Goal: Check status: Check status

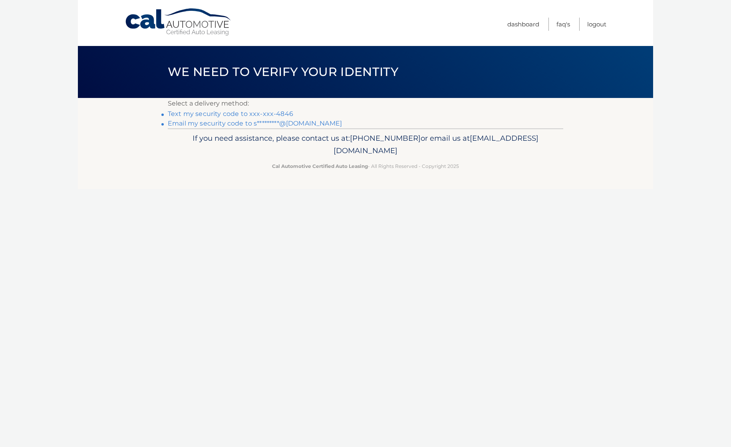
click at [262, 114] on link "Text my security code to xxx-xxx-4846" at bounding box center [230, 114] width 125 height 8
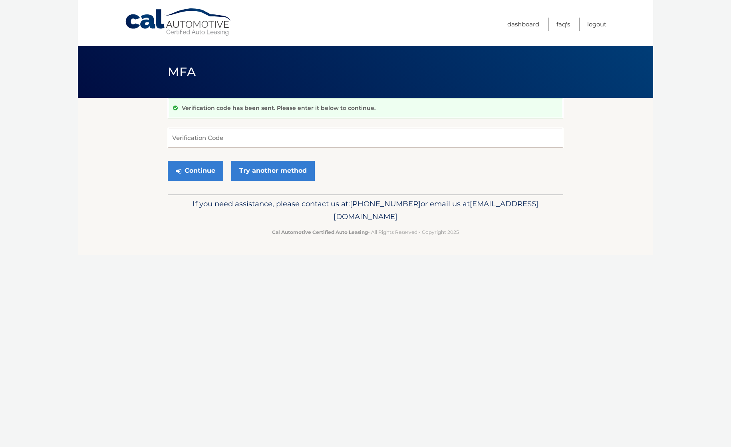
click at [238, 140] on input "Verification Code" at bounding box center [365, 138] width 395 height 20
type input "885257"
click at [168, 161] on button "Continue" at bounding box center [196, 171] width 56 height 20
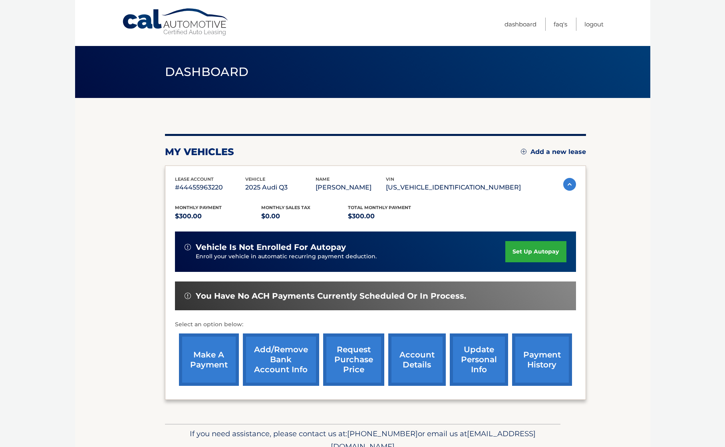
click at [158, 224] on section "my vehicles Add a new lease lease account #44455963220 vehicle 2025 Audi Q3 nam…" at bounding box center [362, 261] width 575 height 326
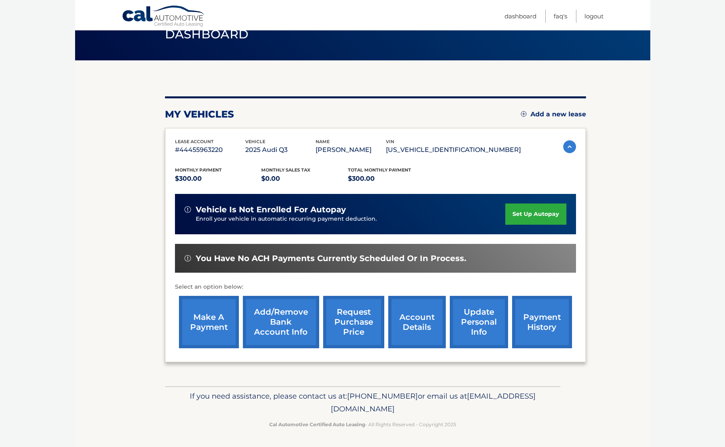
click at [532, 315] on link "payment history" at bounding box center [542, 322] width 60 height 52
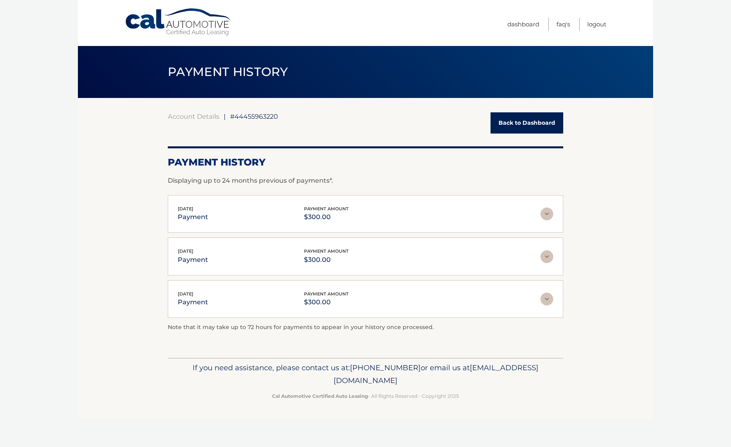
click at [374, 182] on p "Displaying up to 24 months previous of payments*." at bounding box center [365, 181] width 395 height 10
click at [389, 148] on div at bounding box center [365, 147] width 395 height 2
click at [399, 121] on div "Account Details | #44455963220 Back to Dashboard" at bounding box center [365, 122] width 395 height 21
click at [374, 184] on p "Displaying up to 24 months previous of payments*." at bounding box center [365, 181] width 395 height 10
click at [445, 124] on div "Account Details | #44455963220 Back to Dashboard" at bounding box center [365, 122] width 395 height 21
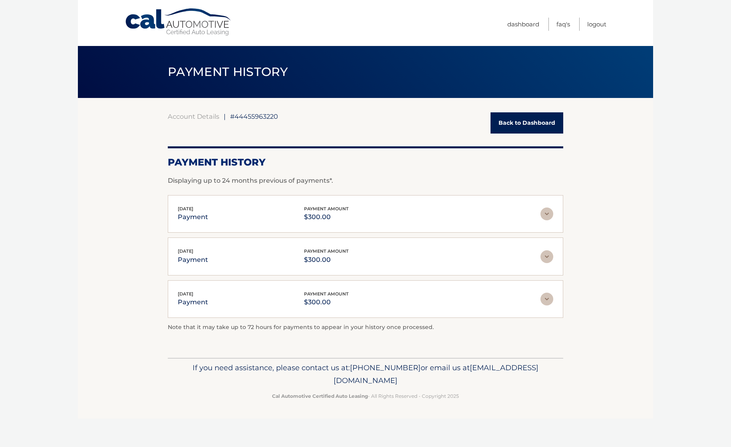
click at [353, 134] on div "Account Details | #44455963220 Back to Dashboard Payment History Displaying up …" at bounding box center [365, 226] width 395 height 229
click at [250, 116] on span "#44455963220" at bounding box center [254, 116] width 48 height 8
click at [436, 109] on div "Account Details | #44455963220 Back to Dashboard Payment History Displaying up …" at bounding box center [365, 228] width 395 height 260
click at [518, 119] on link "Back to Dashboard" at bounding box center [527, 122] width 73 height 21
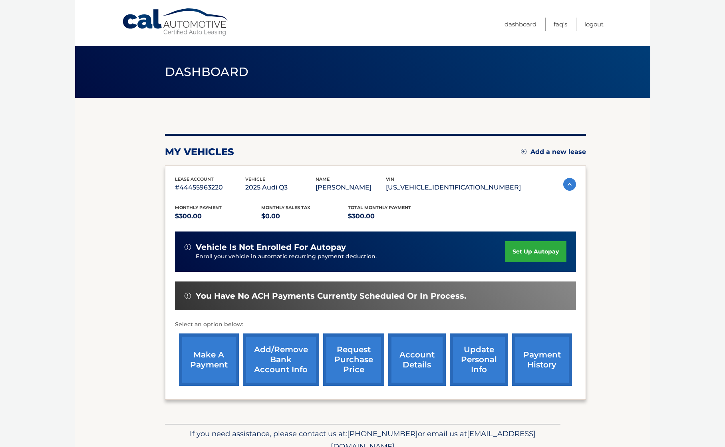
click at [421, 350] on link "account details" at bounding box center [417, 359] width 58 height 52
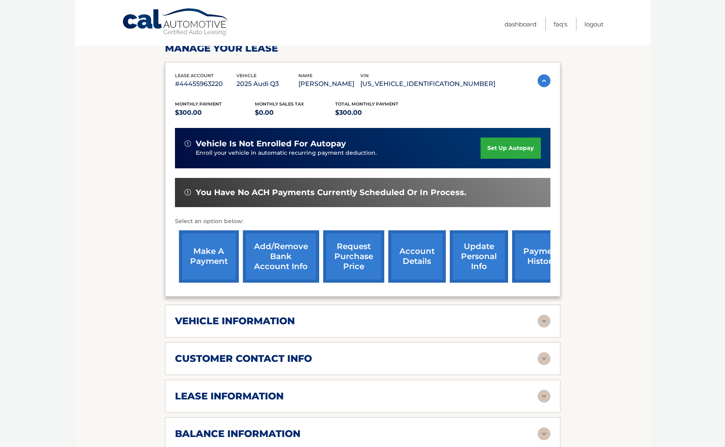
scroll to position [200, 0]
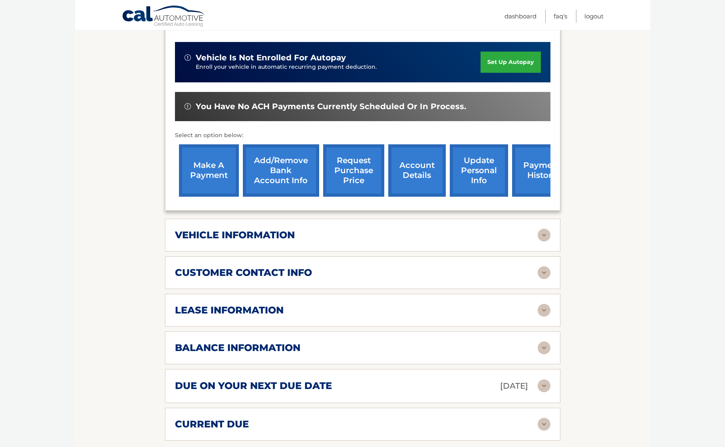
click at [541, 388] on img at bounding box center [544, 385] width 13 height 13
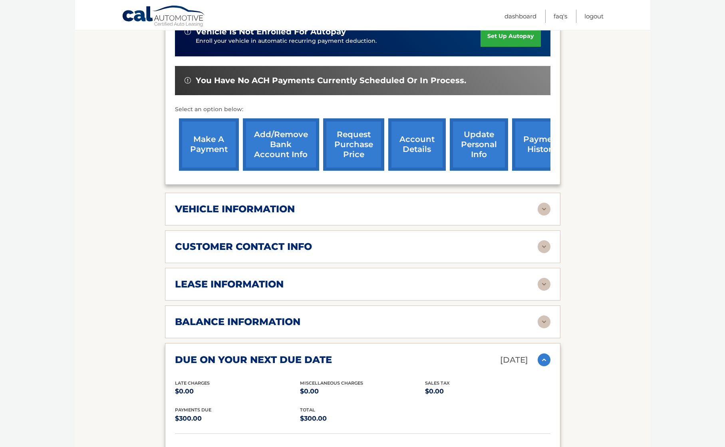
scroll to position [399, 0]
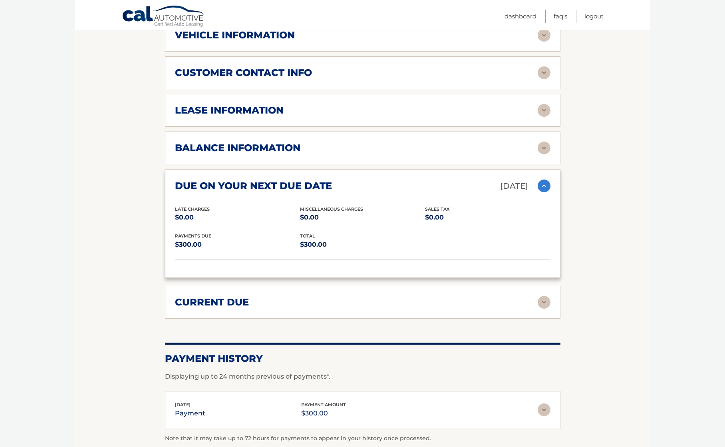
click at [217, 294] on div "current due Late Charges $0.00 Miscelleneous Charges* $0.00 Sales Tax $0.00 pay…" at bounding box center [362, 302] width 395 height 33
click at [543, 298] on img at bounding box center [544, 302] width 13 height 13
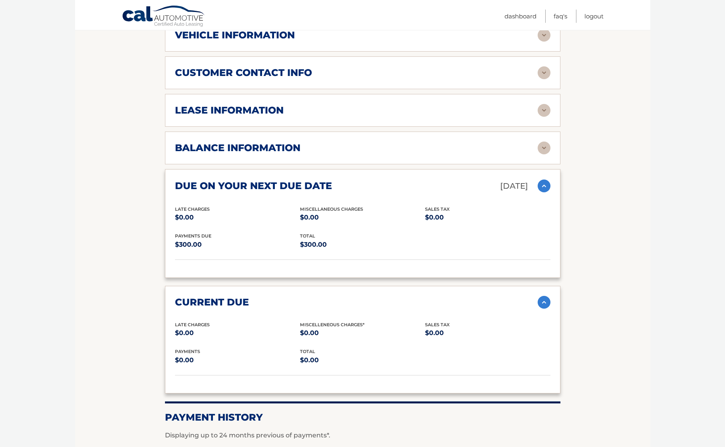
click at [543, 298] on img at bounding box center [544, 302] width 13 height 13
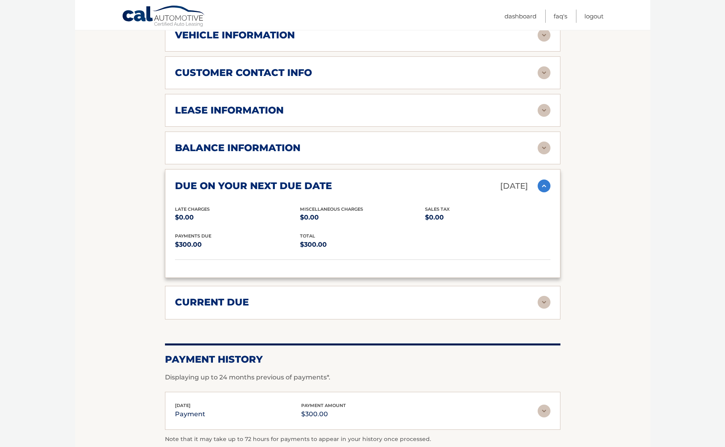
click at [599, 215] on section "Account Details | #44455963220 Back to Dashboard Manage Your Lease lease accoun…" at bounding box center [362, 94] width 575 height 792
